Goal: Transaction & Acquisition: Obtain resource

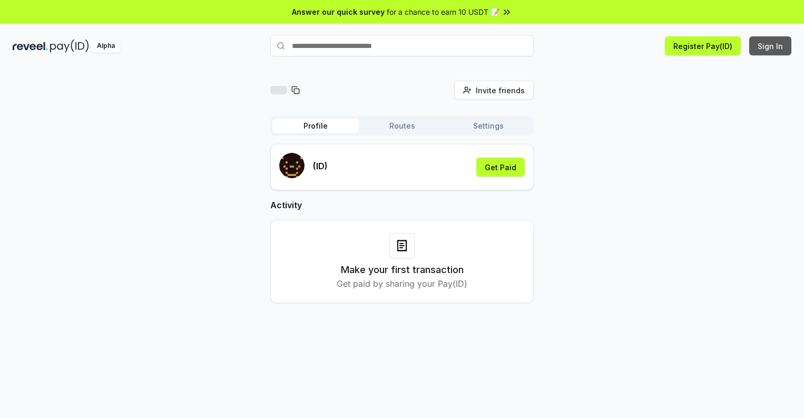
click at [771, 46] on button "Sign In" at bounding box center [770, 45] width 42 height 19
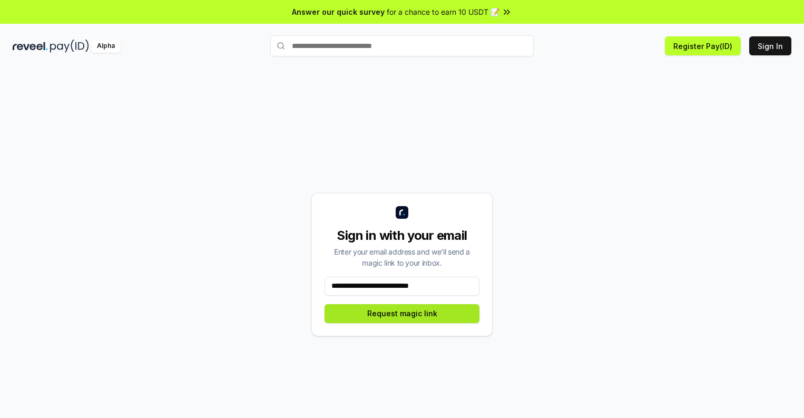
type input "**********"
click at [402, 313] on button "Request magic link" at bounding box center [402, 313] width 155 height 19
